Goal: Transaction & Acquisition: Purchase product/service

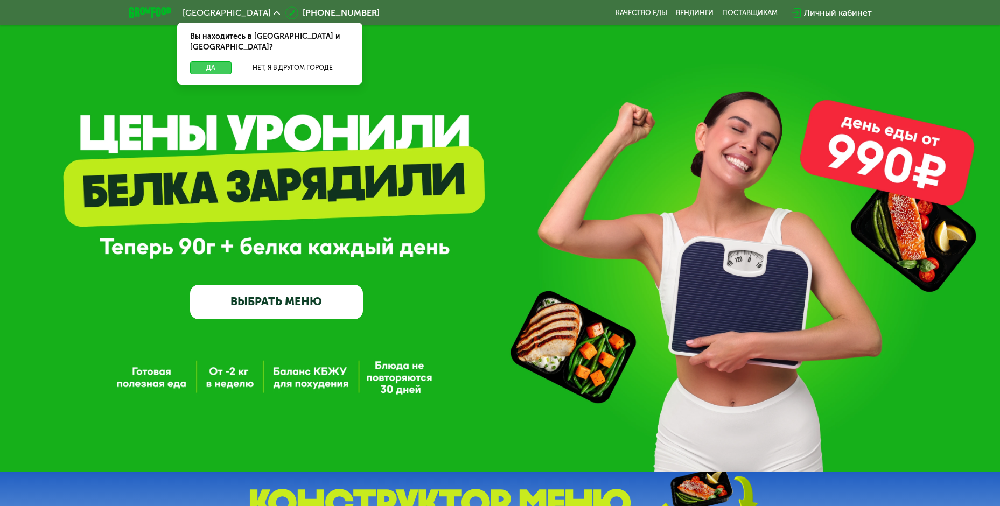
click at [215, 61] on button "Да" at bounding box center [210, 67] width 41 height 13
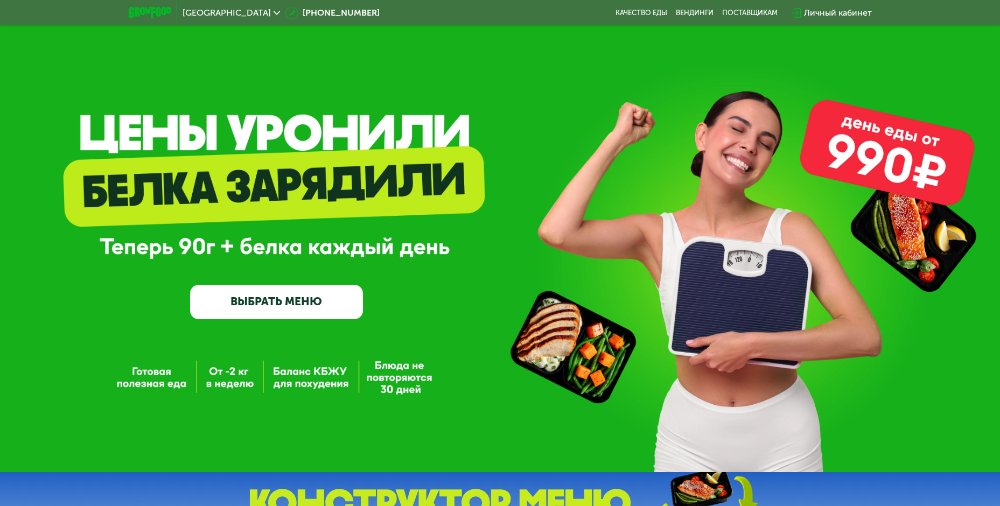
click at [240, 310] on link "ВЫБРАТЬ МЕНЮ" at bounding box center [276, 302] width 173 height 34
click at [286, 307] on link "ВЫБРАТЬ МЕНЮ" at bounding box center [276, 302] width 173 height 34
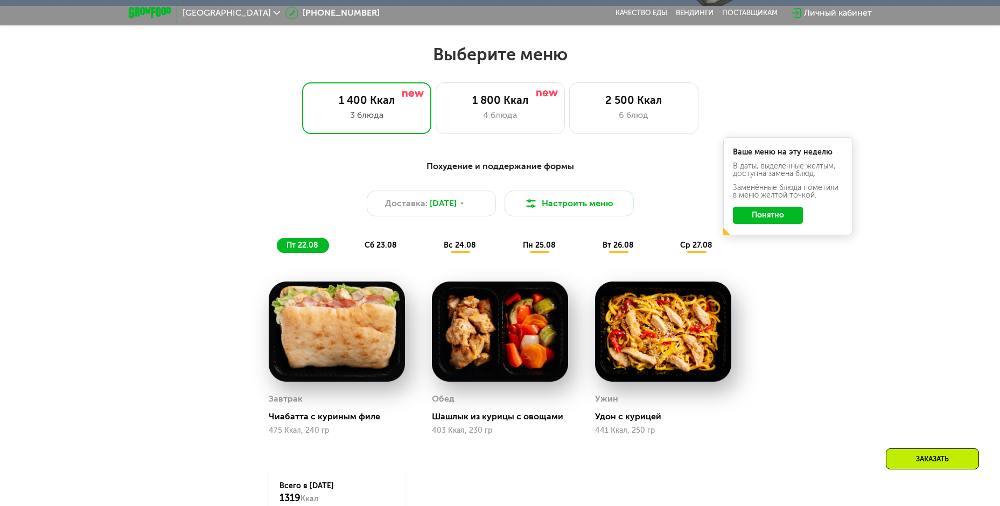
scroll to position [569, 0]
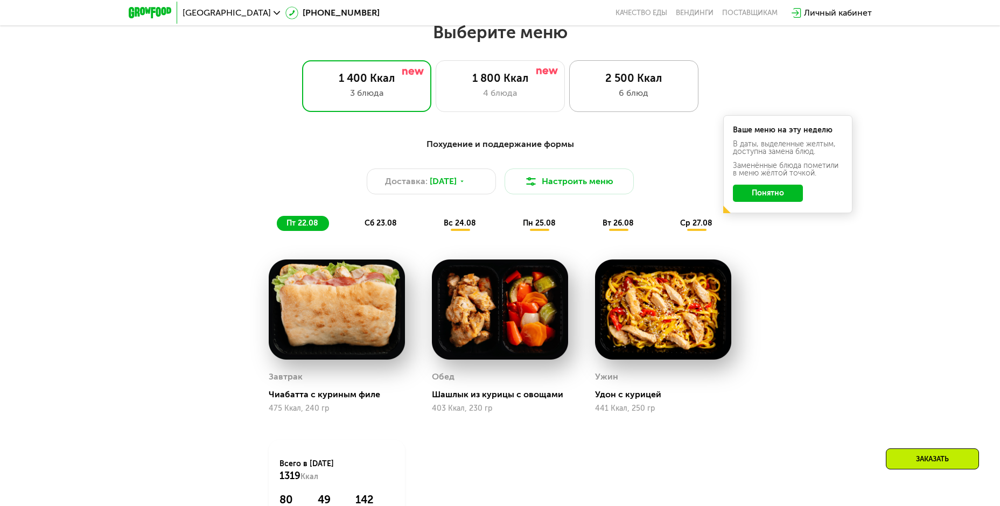
click at [621, 91] on div "6 блюд" at bounding box center [634, 93] width 107 height 13
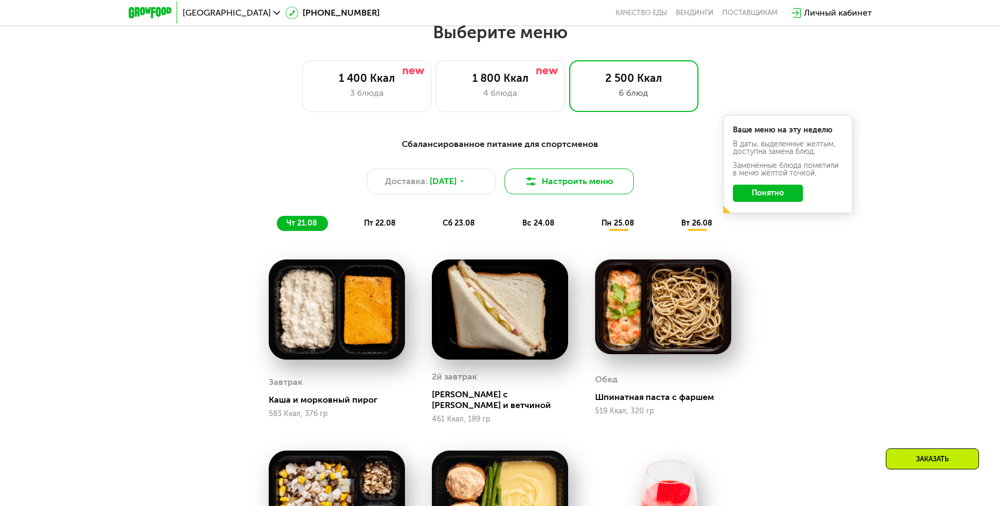
click at [562, 184] on button "Настроить меню" at bounding box center [569, 182] width 129 height 26
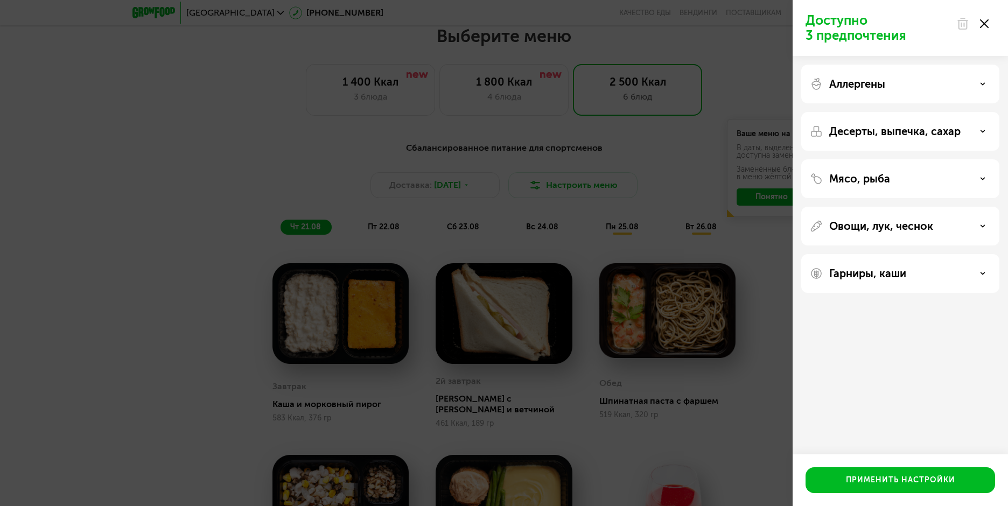
click at [915, 184] on div "Мясо, рыба" at bounding box center [900, 178] width 181 height 13
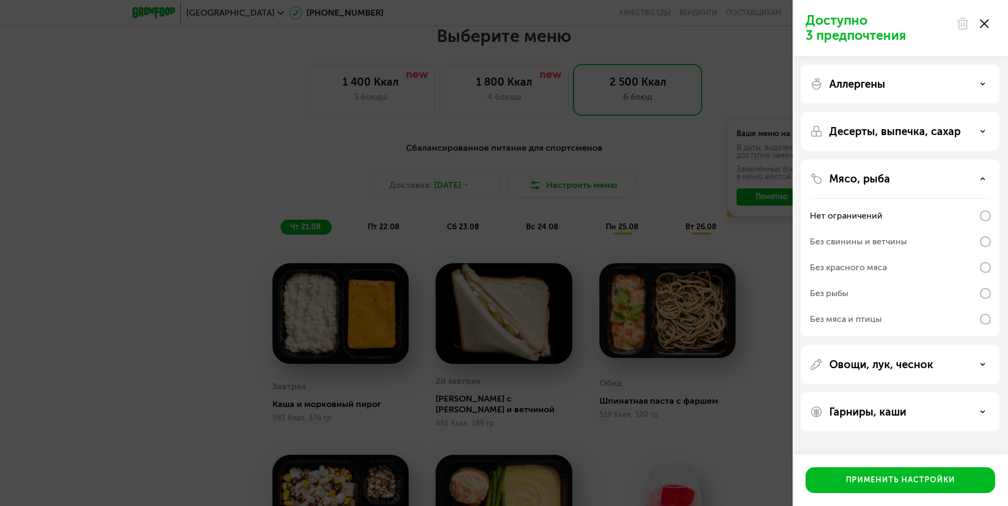
click at [915, 184] on div "Мясо, рыба" at bounding box center [900, 178] width 181 height 13
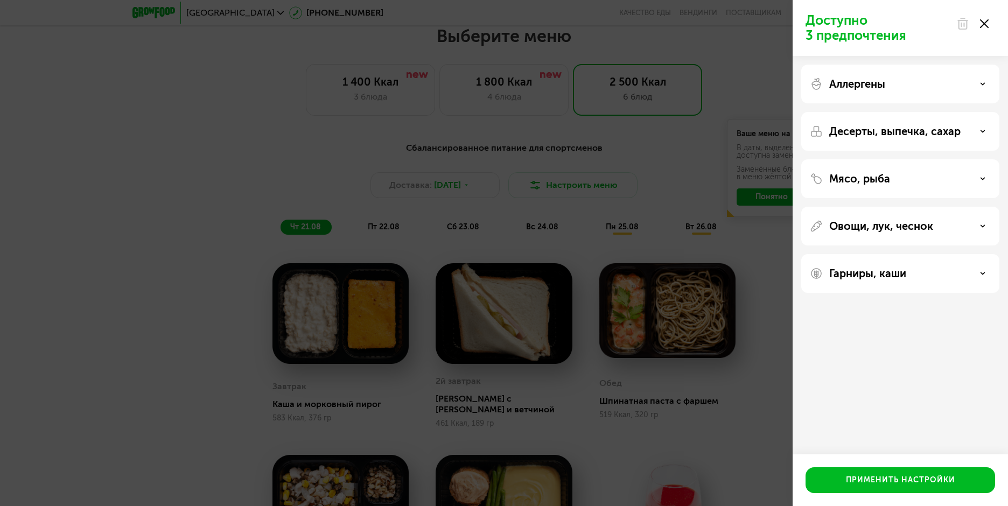
click at [988, 29] on div at bounding box center [972, 24] width 45 height 22
click at [988, 25] on icon at bounding box center [984, 23] width 9 height 9
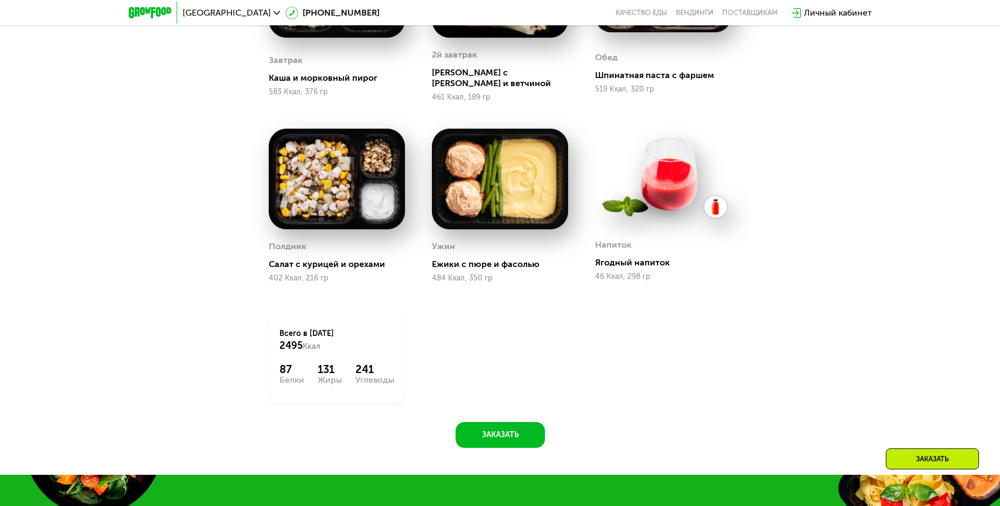
scroll to position [893, 0]
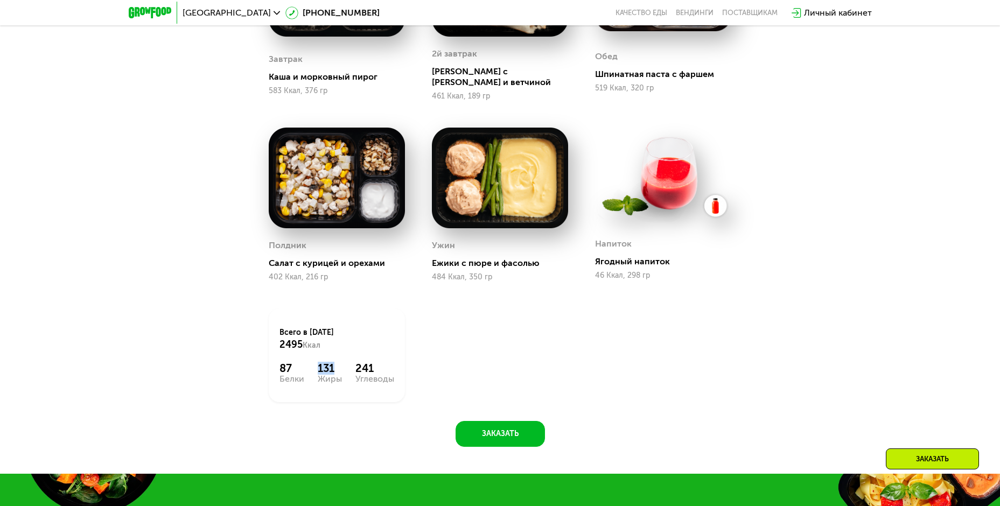
drag, startPoint x: 318, startPoint y: 359, endPoint x: 338, endPoint y: 359, distance: 19.9
click at [338, 362] on div "131" at bounding box center [330, 368] width 24 height 13
click at [0, 0] on div "Завтрак Каша и морковный пирог 583 Ккал, 376 гр 2й завтрак Сэндвич с сыром и ве…" at bounding box center [0, 0] width 0 height 0
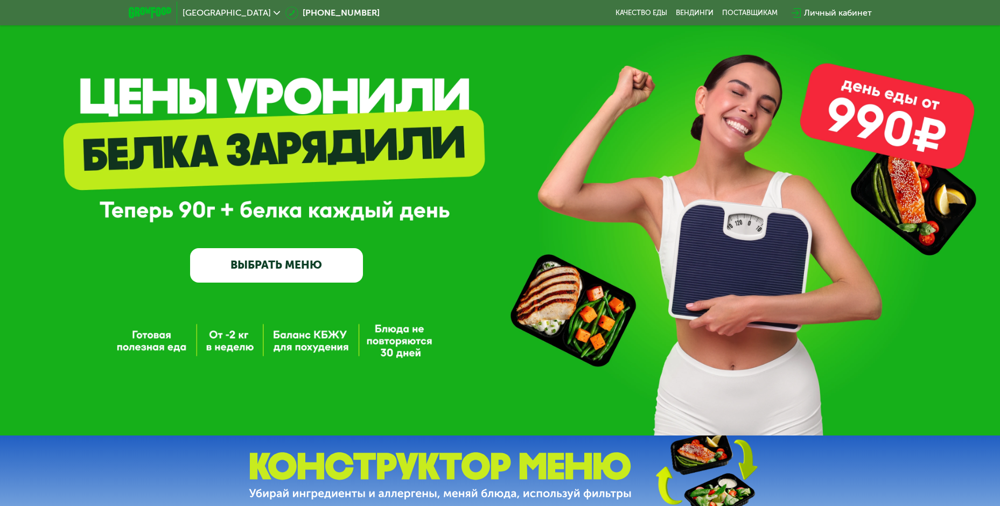
scroll to position [31, 0]
